Goal: Information Seeking & Learning: Learn about a topic

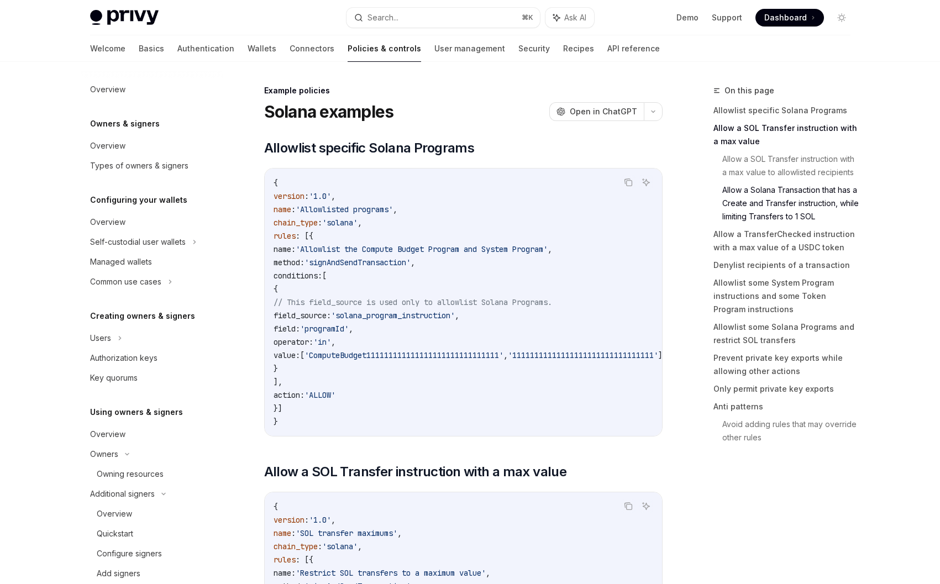
scroll to position [1697, 0]
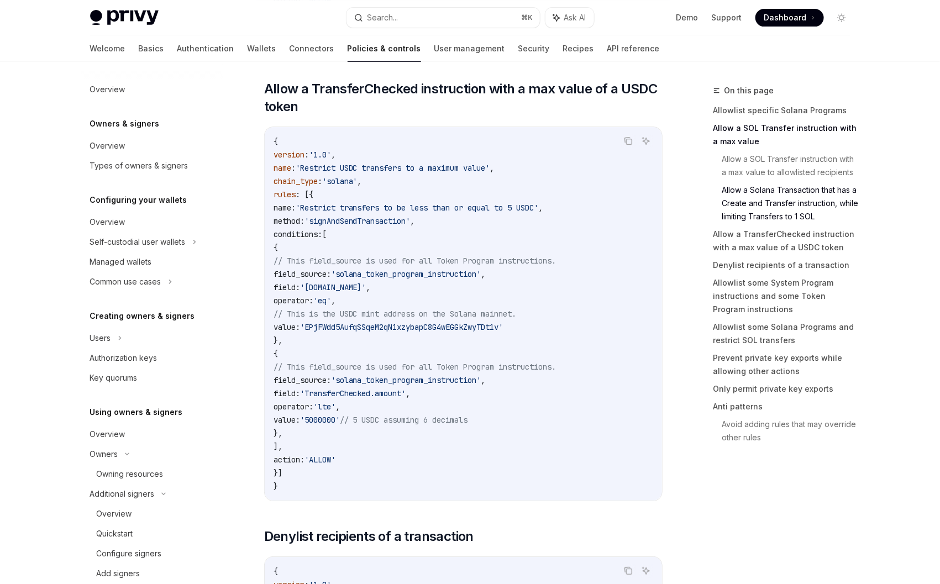
click at [309, 311] on code "{ version : '1.0' , name : 'Restrict USDC transfers to a maximum value' , chain…" at bounding box center [464, 314] width 380 height 358
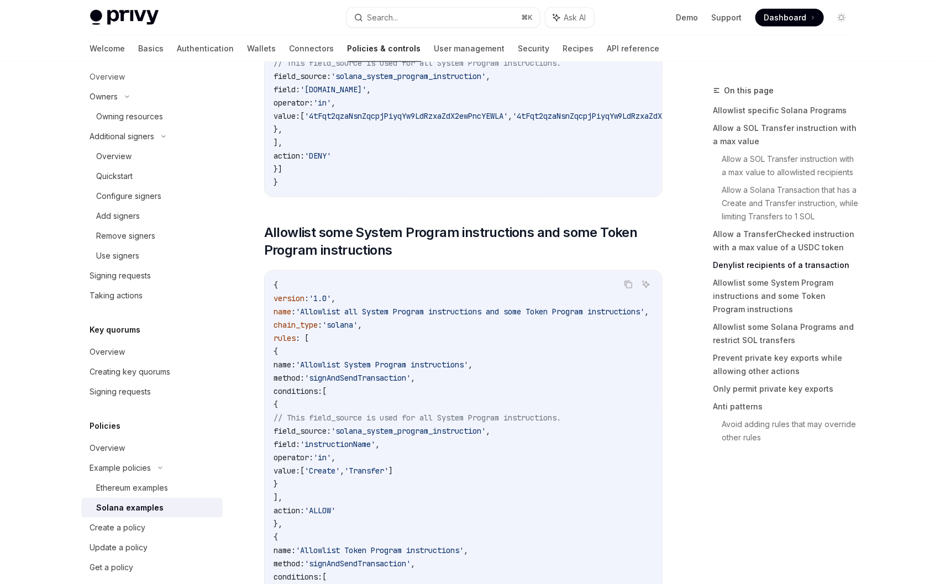
scroll to position [355, 0]
click at [130, 161] on div "Overview" at bounding box center [114, 159] width 35 height 13
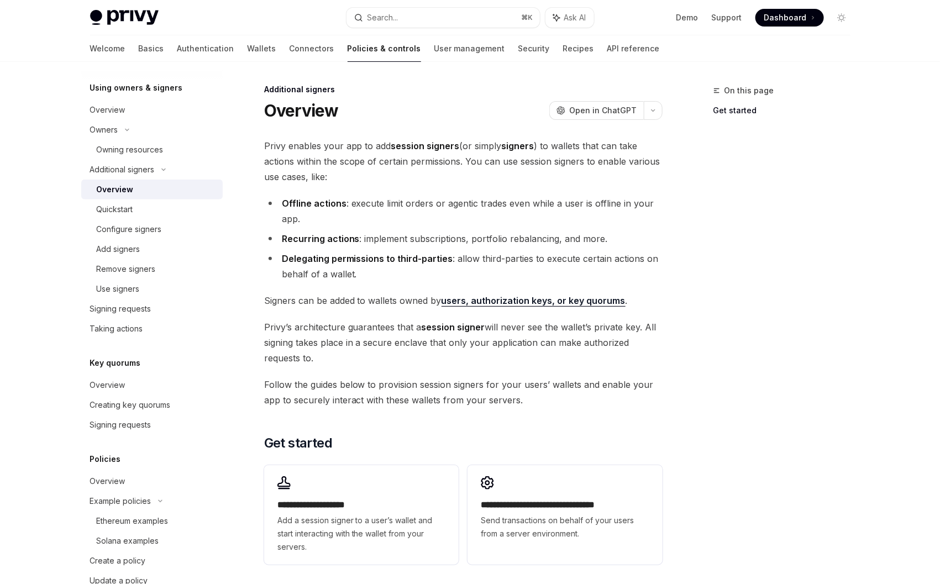
scroll to position [150, 0]
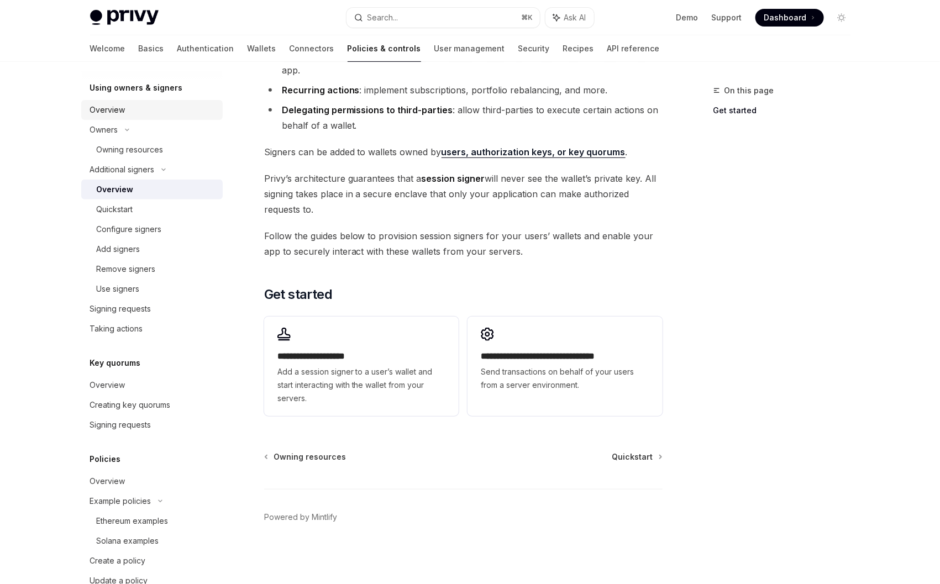
click at [119, 107] on div "Overview" at bounding box center [107, 109] width 35 height 13
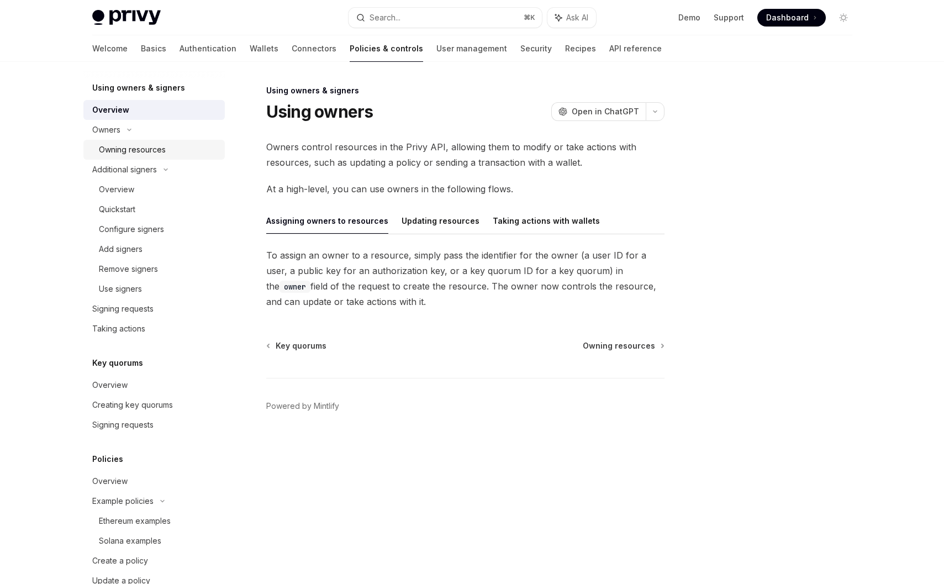
click at [132, 145] on div "Owning resources" at bounding box center [132, 149] width 67 height 13
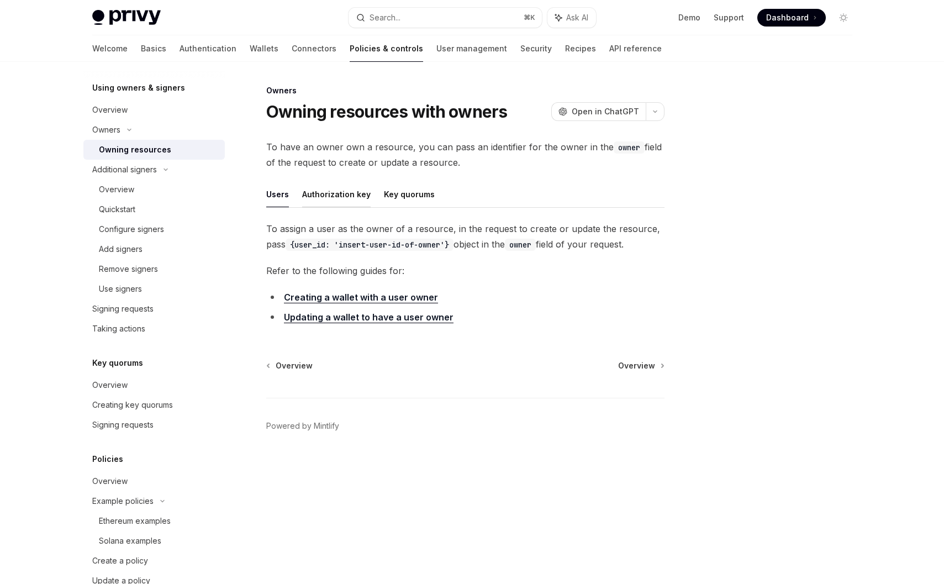
click at [324, 192] on button "Authorization key" at bounding box center [336, 194] width 69 height 26
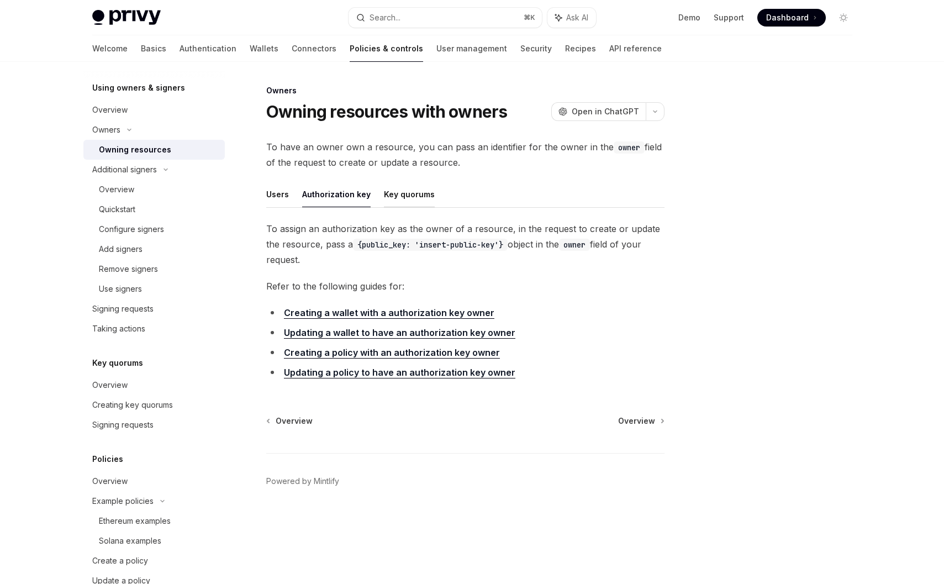
click at [403, 196] on button "Key quorums" at bounding box center [409, 194] width 51 height 26
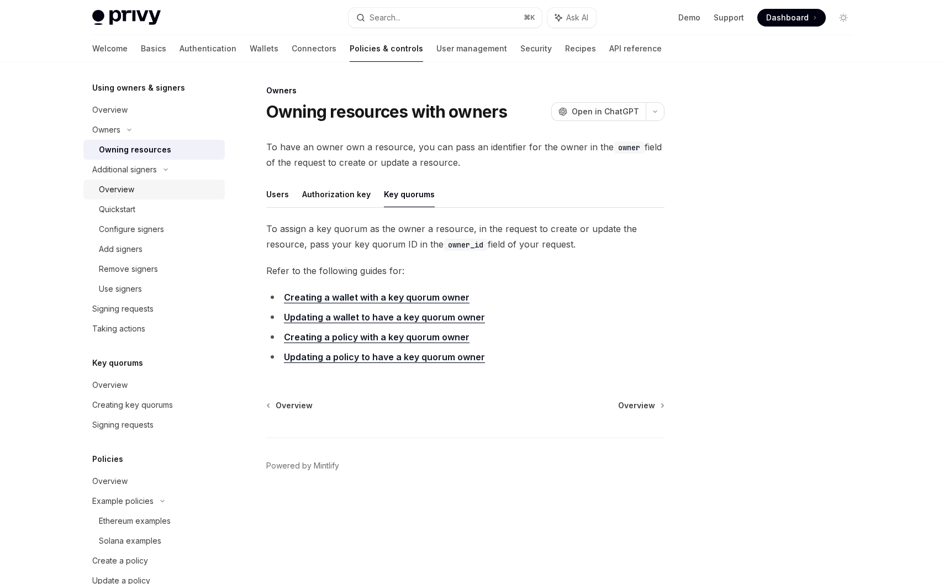
click at [122, 187] on div "Overview" at bounding box center [116, 189] width 35 height 13
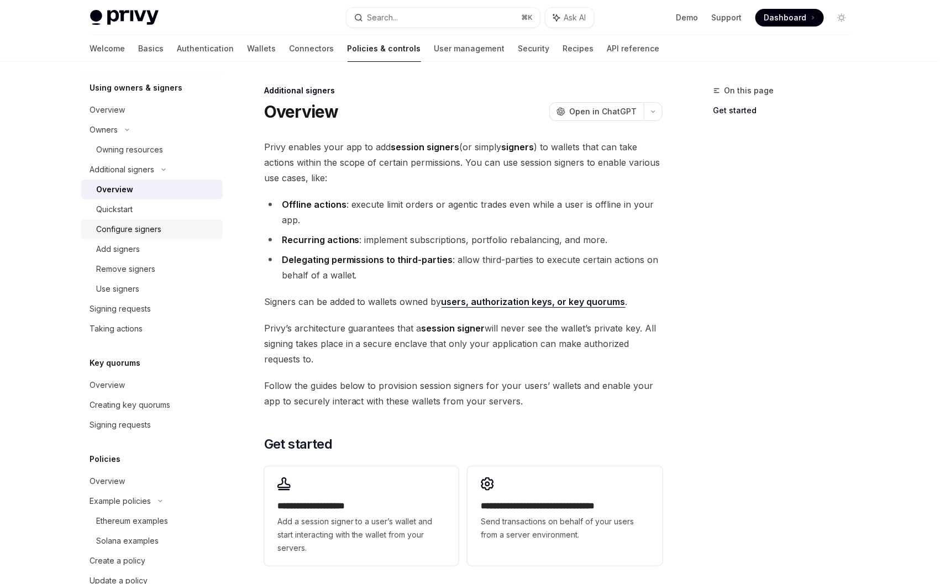
click at [125, 236] on link "Configure signers" at bounding box center [151, 229] width 141 height 20
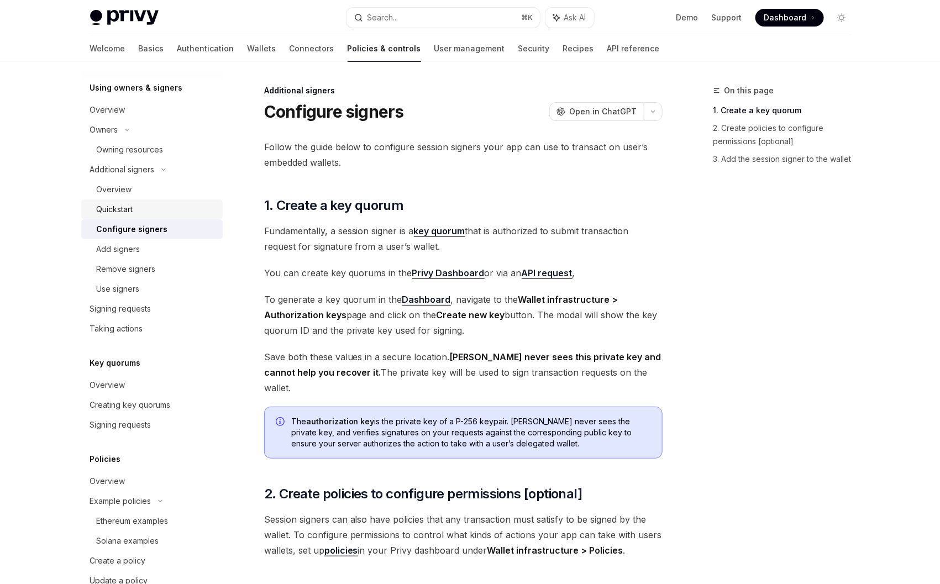
click at [140, 213] on div "Quickstart" at bounding box center [156, 209] width 119 height 13
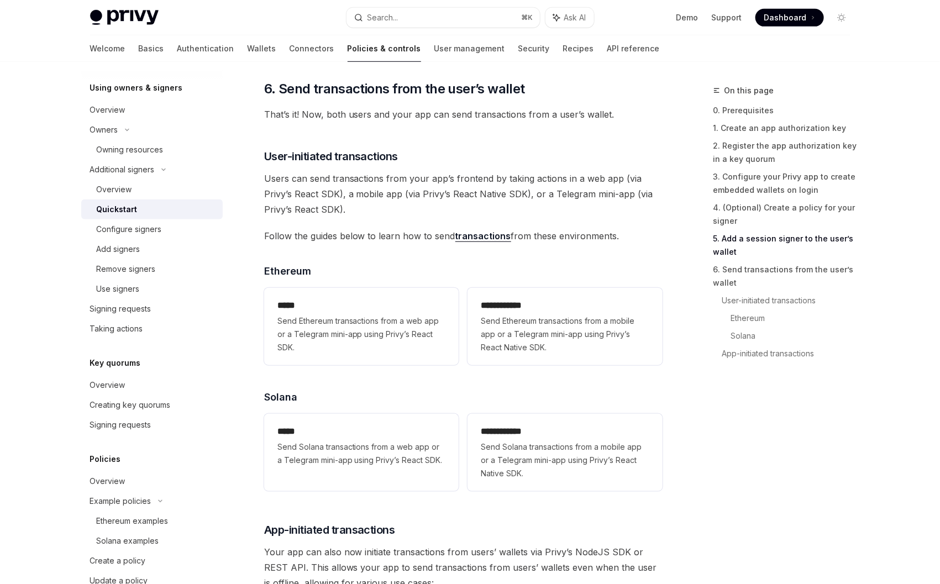
scroll to position [1916, 0]
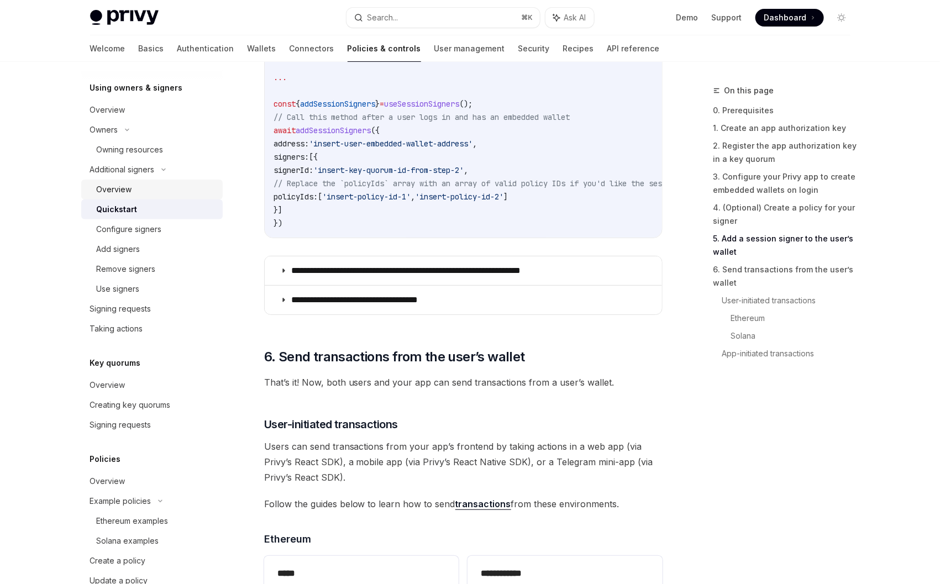
click at [116, 183] on div "Overview" at bounding box center [114, 189] width 35 height 13
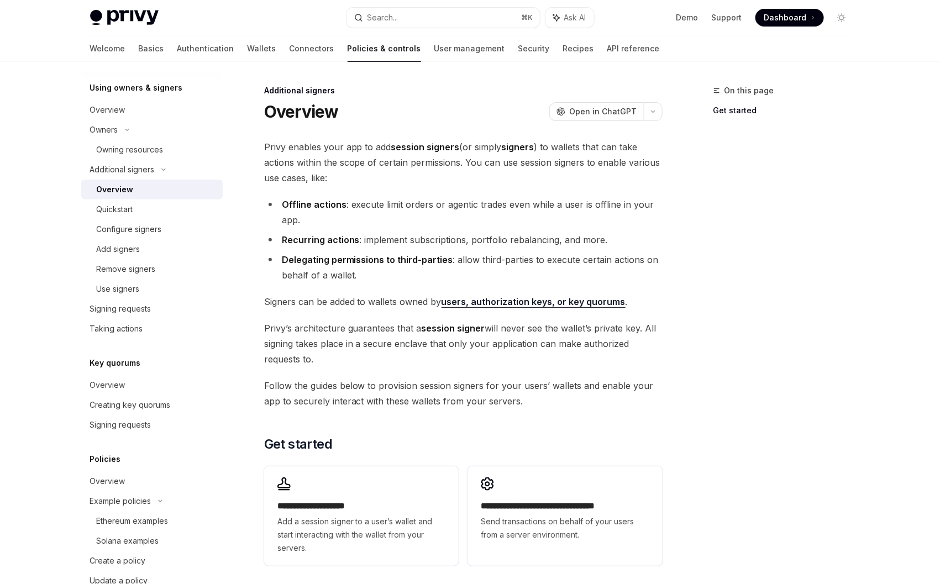
click at [578, 299] on link "users, authorization keys, or key quorums" at bounding box center [534, 302] width 184 height 12
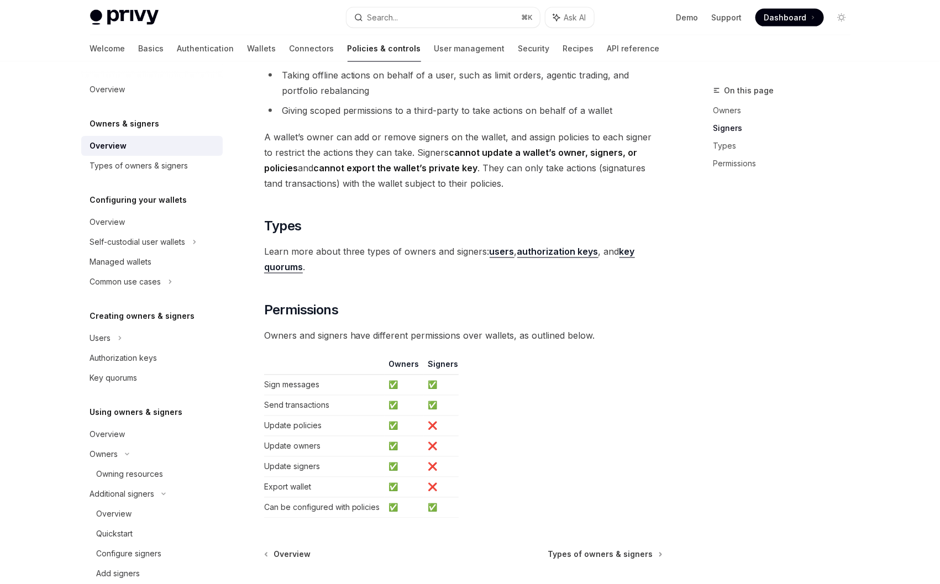
scroll to position [764, 0]
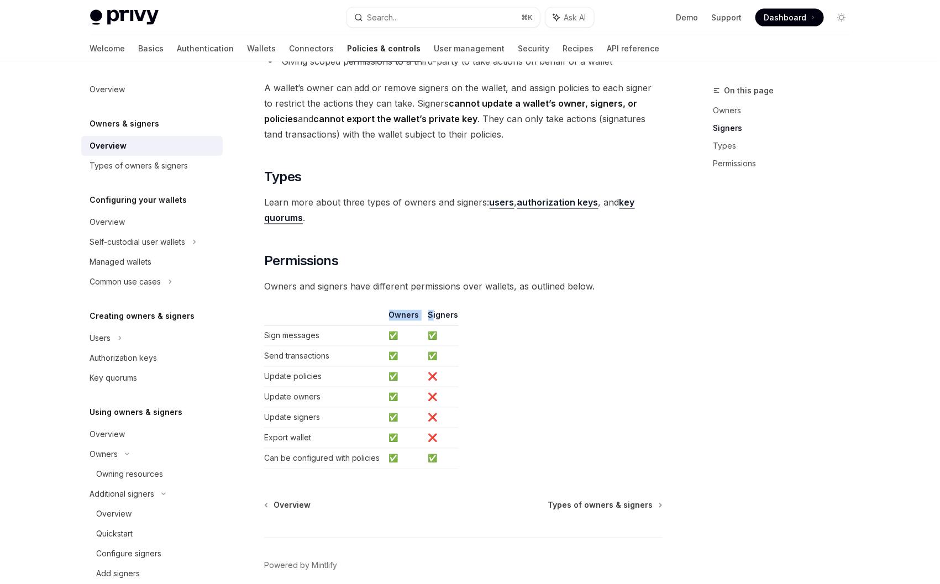
drag, startPoint x: 387, startPoint y: 313, endPoint x: 429, endPoint y: 315, distance: 42.1
click at [429, 315] on tr "Owners Signers" at bounding box center [361, 318] width 195 height 16
click at [432, 314] on th "Signers" at bounding box center [441, 318] width 35 height 16
drag, startPoint x: 428, startPoint y: 315, endPoint x: 475, endPoint y: 318, distance: 47.1
click at [471, 317] on table "Owners Signers Sign messages ✅ ✅ Send transactions ✅ ✅ Update policies ✅ ❌ Upda…" at bounding box center [463, 389] width 398 height 159
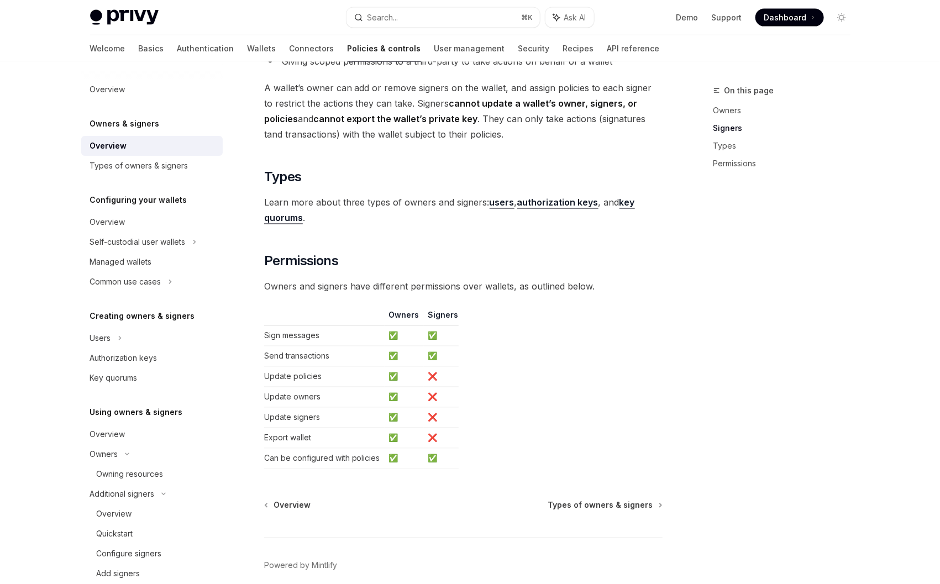
drag, startPoint x: 428, startPoint y: 375, endPoint x: 442, endPoint y: 376, distance: 13.8
click at [434, 375] on td "❌" at bounding box center [441, 377] width 35 height 20
drag, startPoint x: 426, startPoint y: 393, endPoint x: 456, endPoint y: 395, distance: 29.9
click at [438, 393] on td "❌" at bounding box center [441, 397] width 35 height 20
drag, startPoint x: 423, startPoint y: 416, endPoint x: 447, endPoint y: 416, distance: 23.8
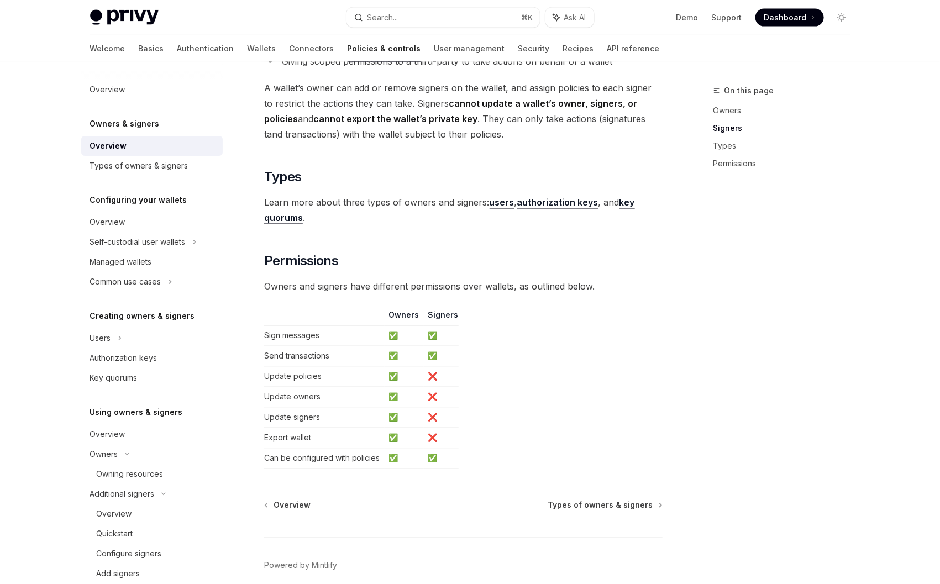
click at [434, 416] on td "❌" at bounding box center [441, 418] width 35 height 20
drag, startPoint x: 423, startPoint y: 431, endPoint x: 466, endPoint y: 433, distance: 43.7
click at [452, 433] on tr "Export wallet ✅ ❌" at bounding box center [361, 438] width 195 height 20
click at [482, 435] on table "Owners Signers Sign messages ✅ ✅ Send transactions ✅ ✅ Update policies ✅ ❌ Upda…" at bounding box center [463, 389] width 398 height 159
drag, startPoint x: 427, startPoint y: 376, endPoint x: 445, endPoint y: 374, distance: 18.4
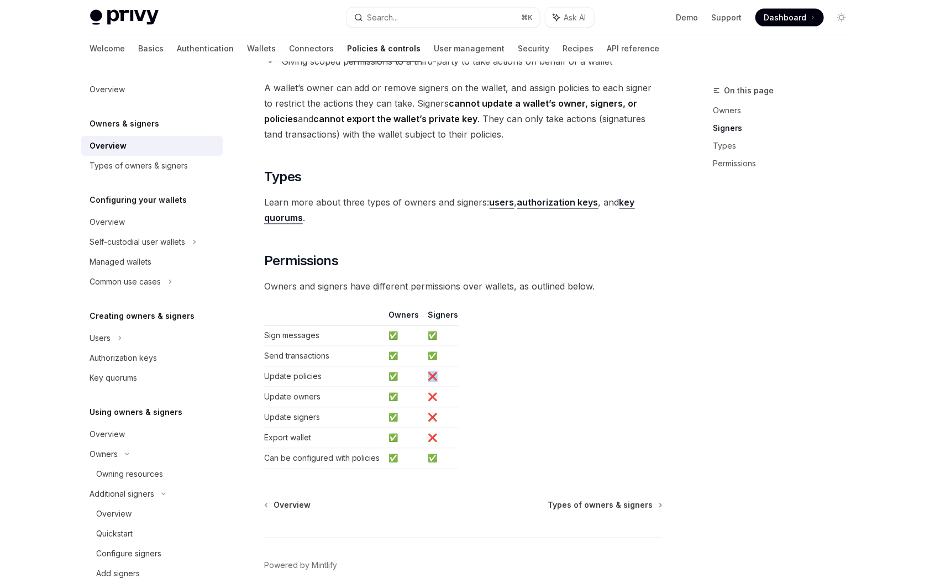
click at [439, 375] on td "❌" at bounding box center [441, 377] width 35 height 20
drag, startPoint x: 431, startPoint y: 395, endPoint x: 448, endPoint y: 395, distance: 16.6
click at [447, 395] on td "❌" at bounding box center [441, 397] width 35 height 20
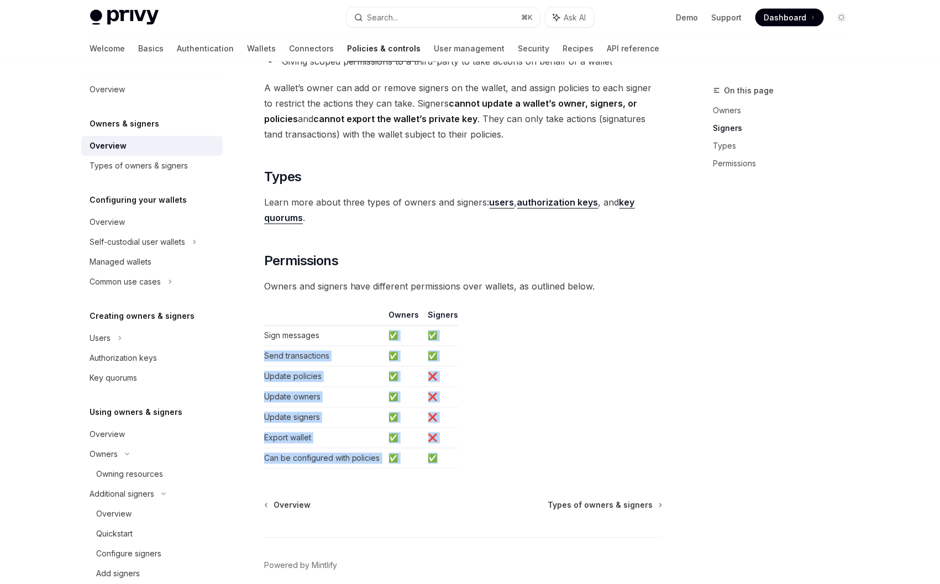
drag, startPoint x: 409, startPoint y: 338, endPoint x: 506, endPoint y: 468, distance: 162.3
click at [506, 468] on table "Owners Signers Sign messages ✅ ✅ Send transactions ✅ ✅ Update policies ✅ ❌ Upda…" at bounding box center [463, 389] width 398 height 159
click at [505, 465] on table "Owners Signers Sign messages ✅ ✅ Send transactions ✅ ✅ Update policies ✅ ❌ Upda…" at bounding box center [463, 389] width 398 height 159
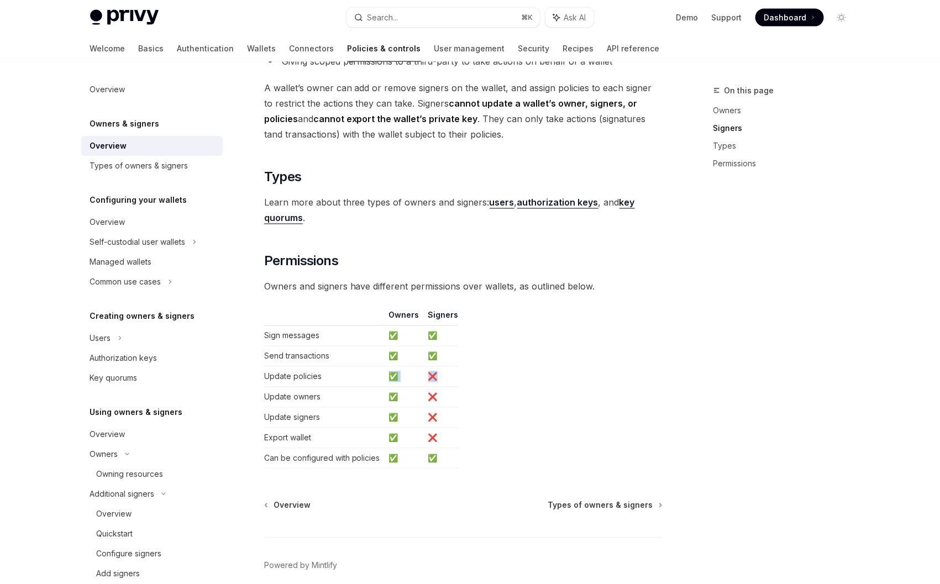
click at [440, 385] on tr "Update policies ✅ ❌" at bounding box center [361, 377] width 195 height 20
drag, startPoint x: 403, startPoint y: 398, endPoint x: 566, endPoint y: 406, distance: 162.6
click at [506, 402] on table "Owners Signers Sign messages ✅ ✅ Send transactions ✅ ✅ Update policies ✅ ❌ Upda…" at bounding box center [463, 389] width 398 height 159
drag, startPoint x: 418, startPoint y: 421, endPoint x: 532, endPoint y: 428, distance: 114.6
click at [485, 424] on table "Owners Signers Sign messages ✅ ✅ Send transactions ✅ ✅ Update policies ✅ ❌ Upda…" at bounding box center [463, 389] width 398 height 159
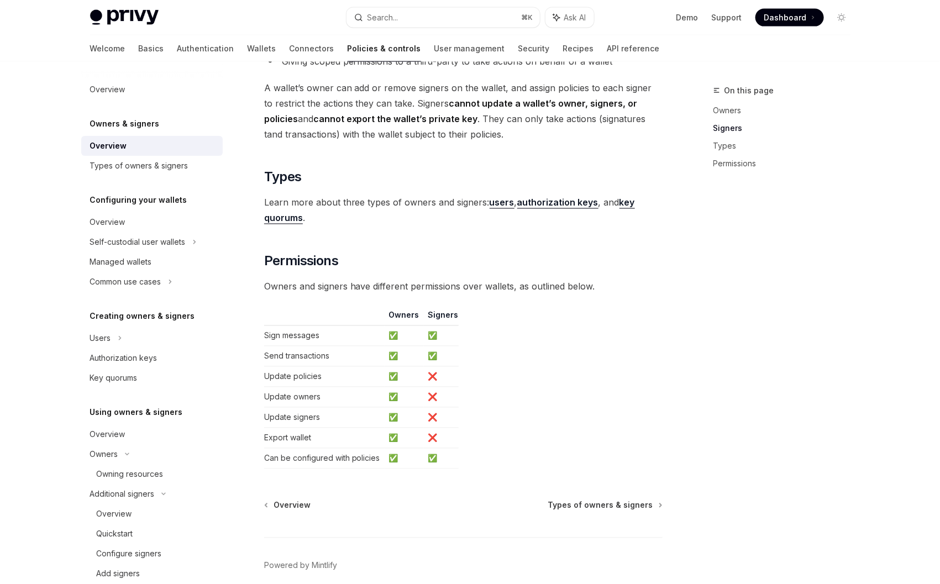
click at [460, 438] on table "Owners Signers Sign messages ✅ ✅ Send transactions ✅ ✅ Update policies ✅ ❌ Upda…" at bounding box center [463, 389] width 398 height 159
drag, startPoint x: 457, startPoint y: 439, endPoint x: 358, endPoint y: 439, distance: 99.5
click at [361, 439] on table "Owners Signers Sign messages ✅ ✅ Send transactions ✅ ✅ Update policies ✅ ❌ Upda…" at bounding box center [463, 389] width 398 height 159
click at [358, 439] on td "Export wallet" at bounding box center [324, 438] width 120 height 20
drag, startPoint x: 273, startPoint y: 438, endPoint x: 544, endPoint y: 449, distance: 271.0
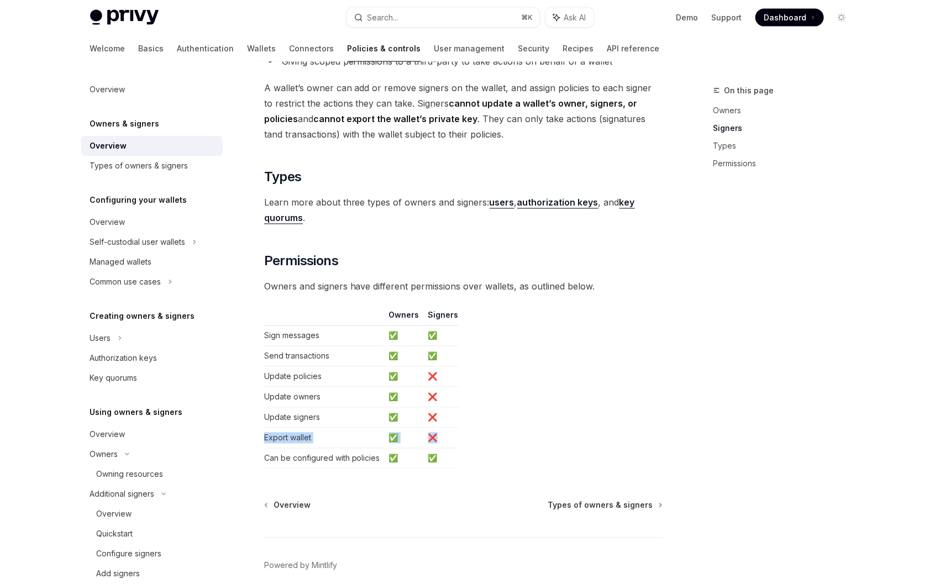
click at [549, 449] on table "Owners Signers Sign messages ✅ ✅ Send transactions ✅ ✅ Update policies ✅ ❌ Upda…" at bounding box center [463, 389] width 398 height 159
click at [432, 374] on td "❌" at bounding box center [441, 377] width 35 height 20
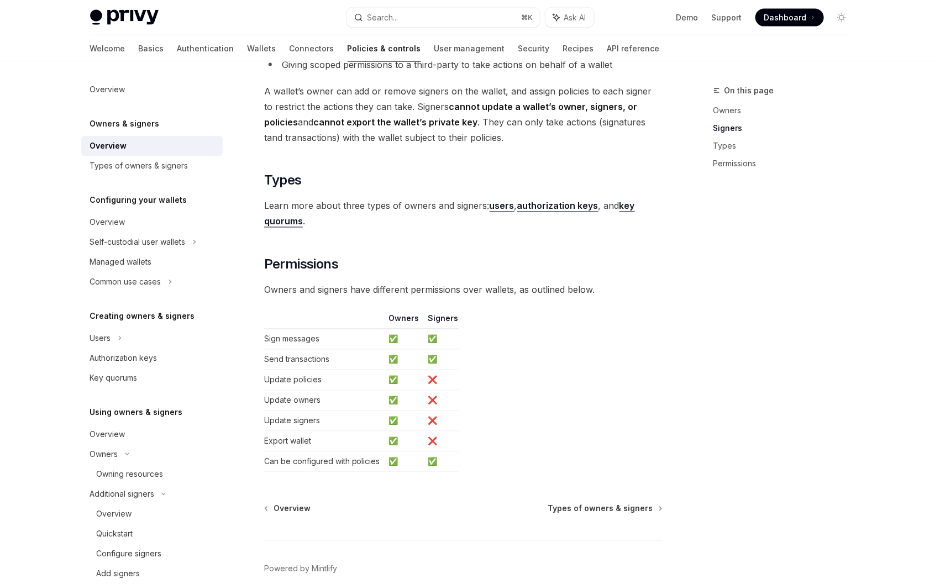
scroll to position [764, 0]
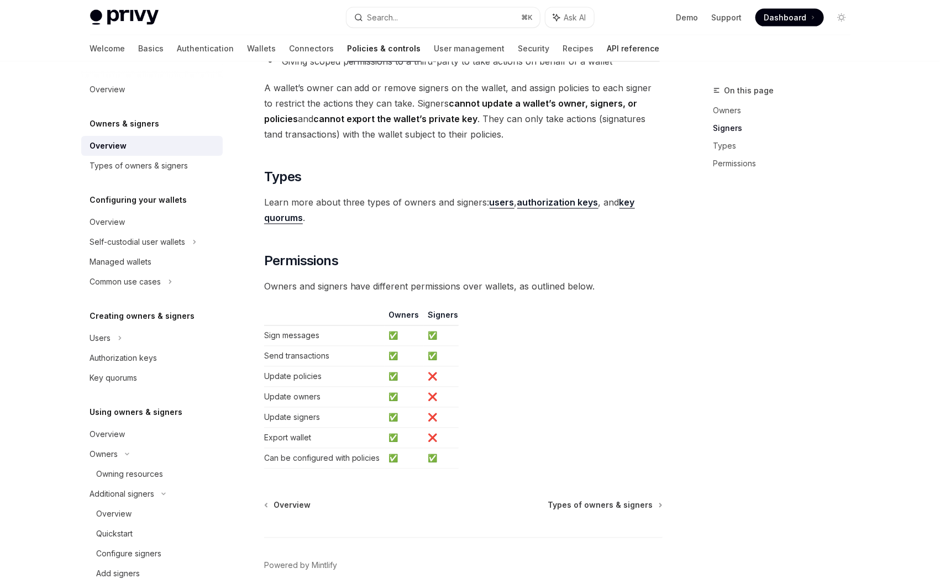
click at [607, 35] on link "API reference" at bounding box center [633, 48] width 53 height 27
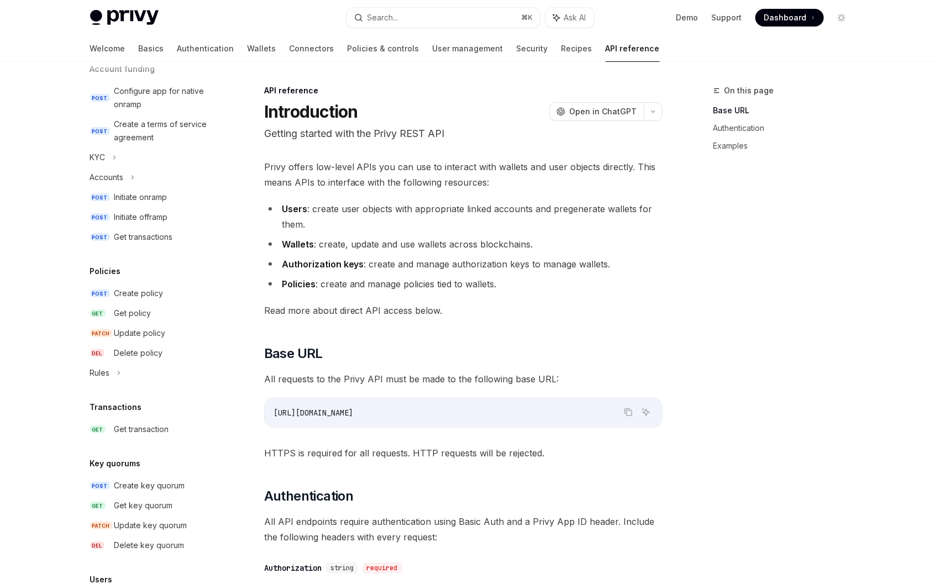
scroll to position [557, 0]
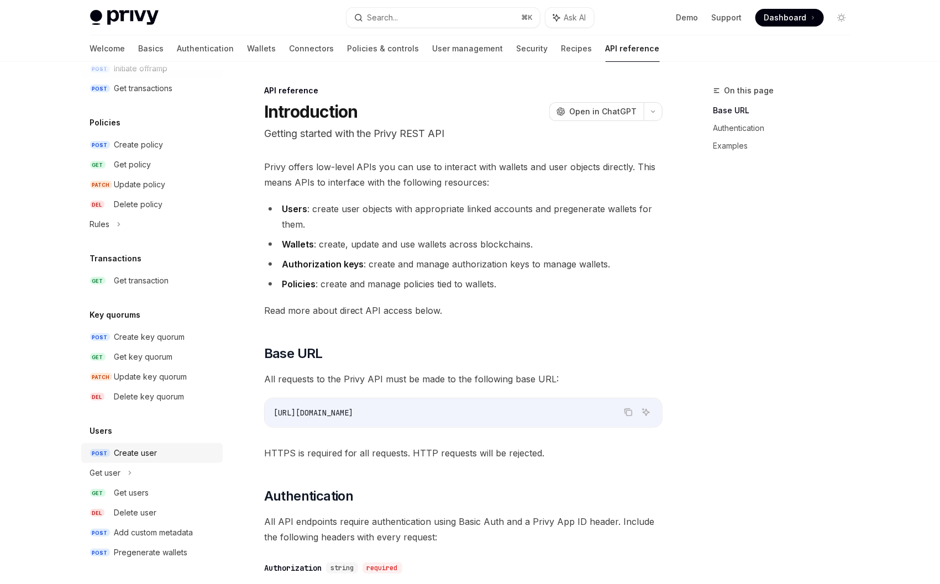
click at [148, 444] on link "POST Create user" at bounding box center [151, 453] width 141 height 20
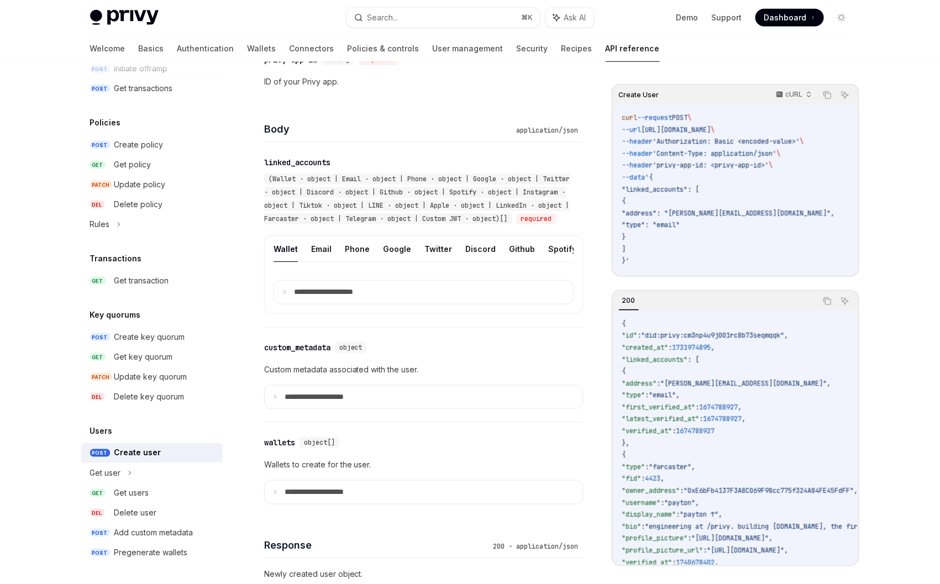
scroll to position [383, 0]
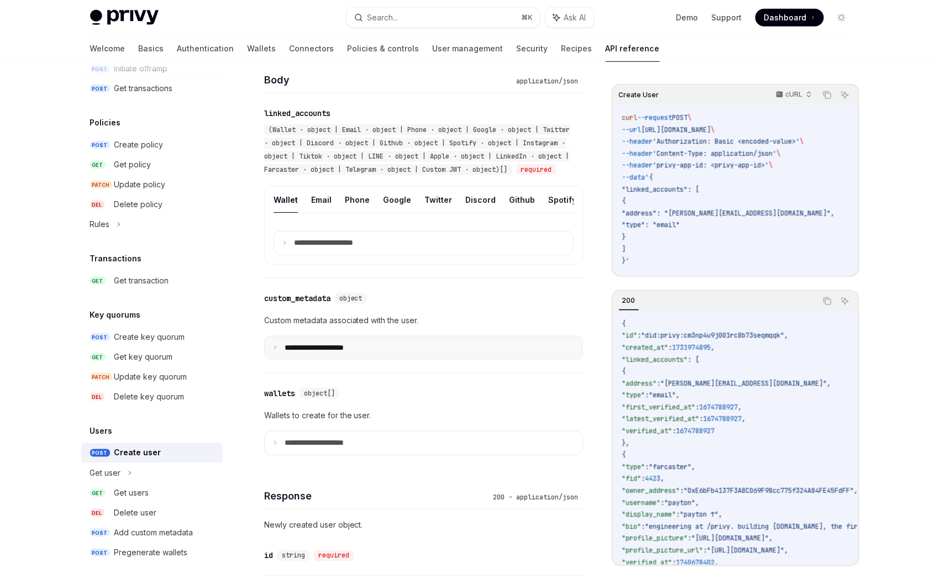
click at [333, 353] on p "**********" at bounding box center [323, 348] width 77 height 10
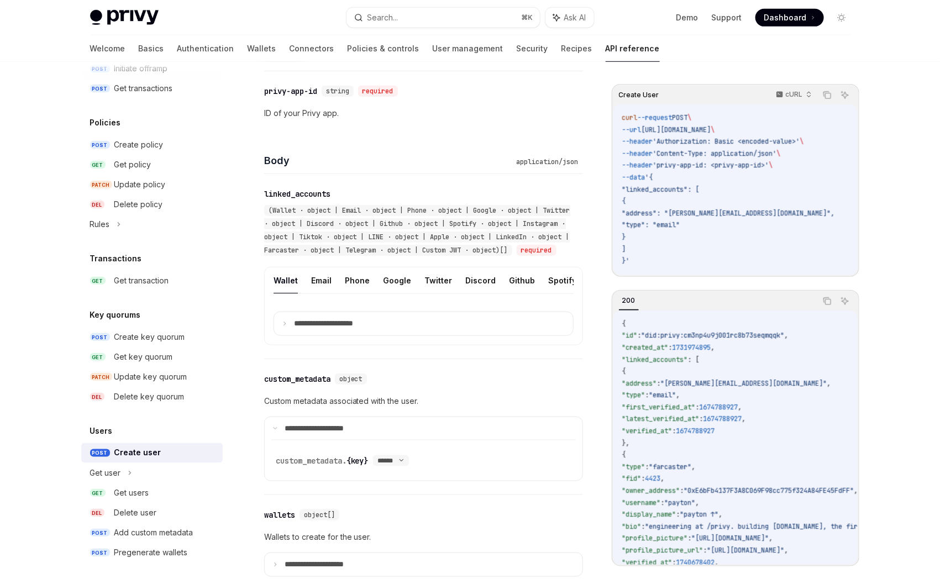
scroll to position [304, 0]
click at [331, 334] on summary "**********" at bounding box center [423, 322] width 299 height 23
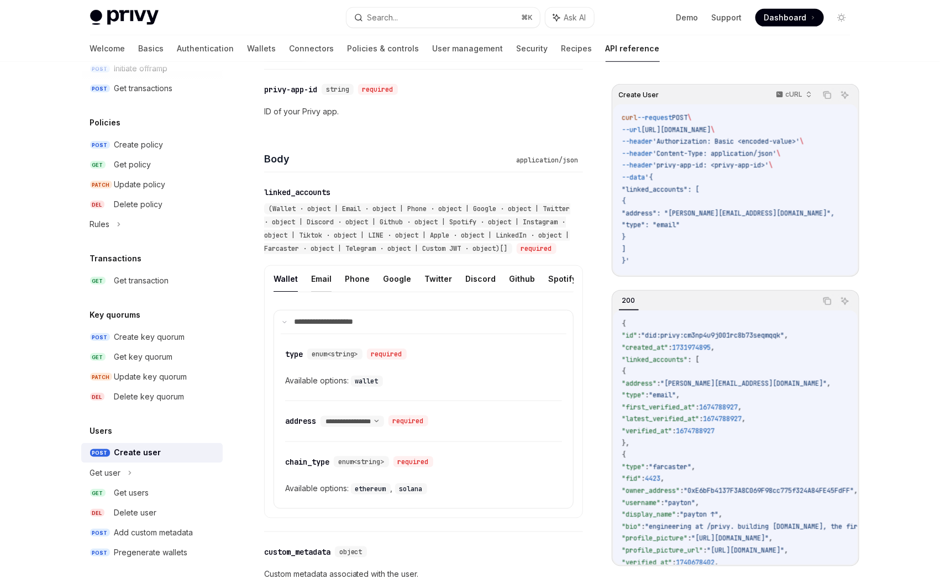
click at [323, 292] on button "Email" at bounding box center [321, 279] width 20 height 26
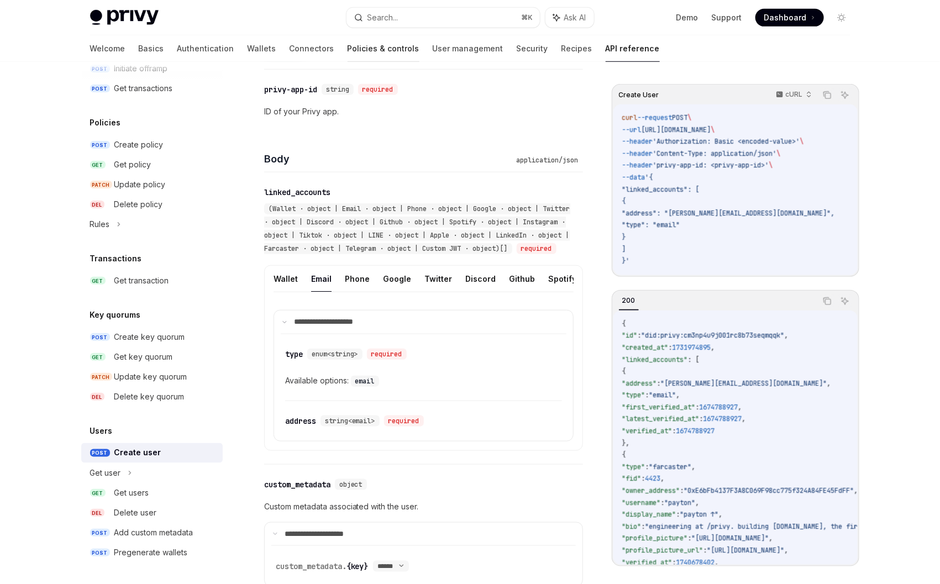
click at [348, 49] on link "Policies & controls" at bounding box center [384, 48] width 72 height 27
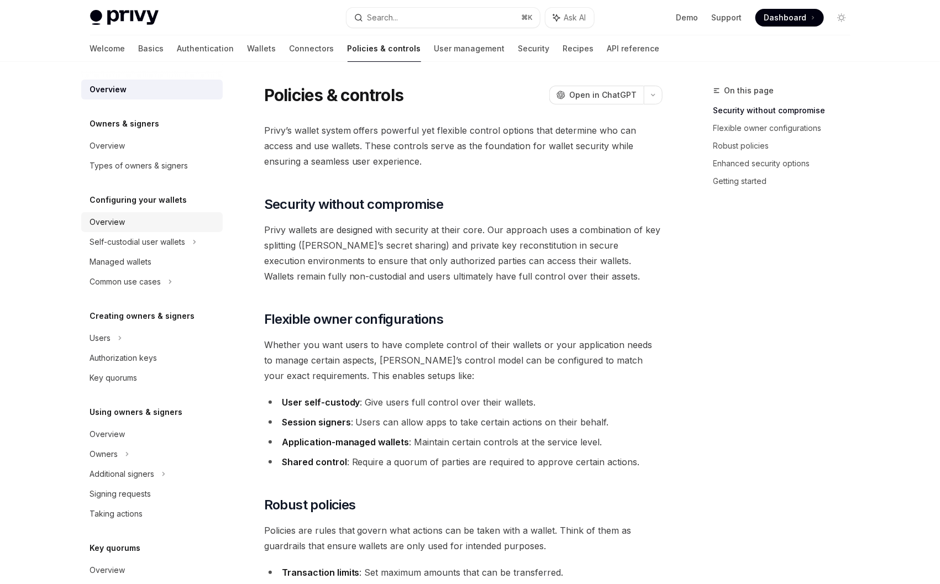
click at [125, 224] on div "Overview" at bounding box center [153, 222] width 126 height 13
type textarea "*"
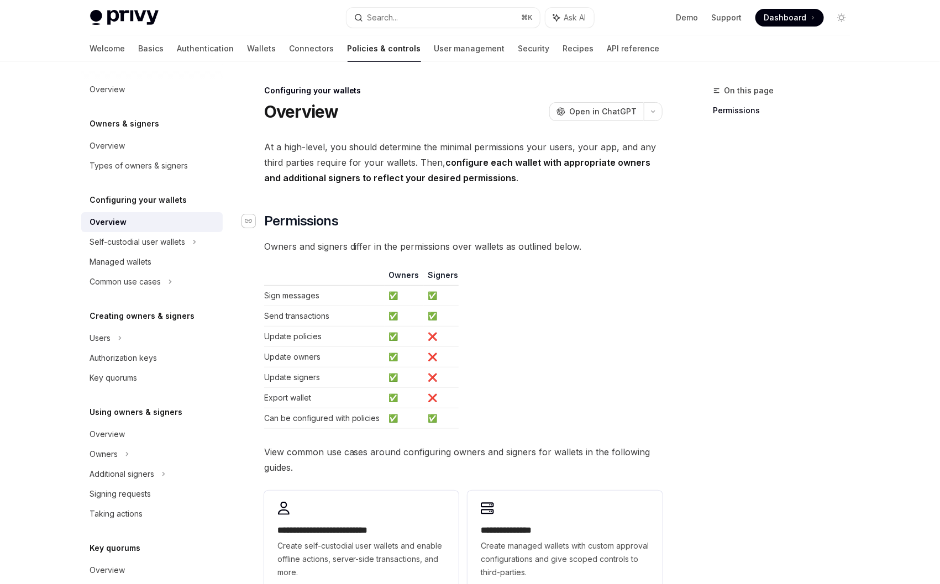
click at [248, 218] on icon "Navigate to header" at bounding box center [249, 221] width 8 height 7
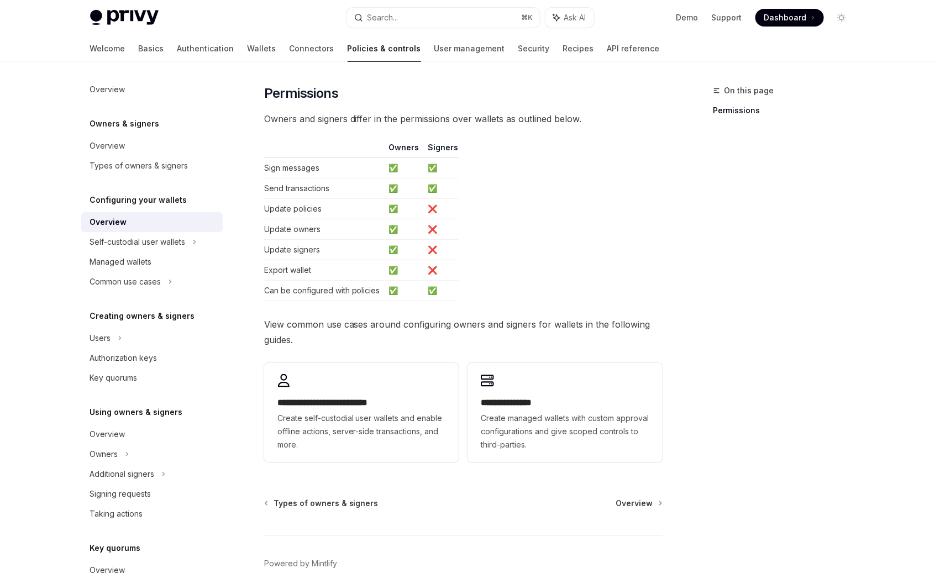
scroll to position [128, 0]
